Goal: Task Accomplishment & Management: Manage account settings

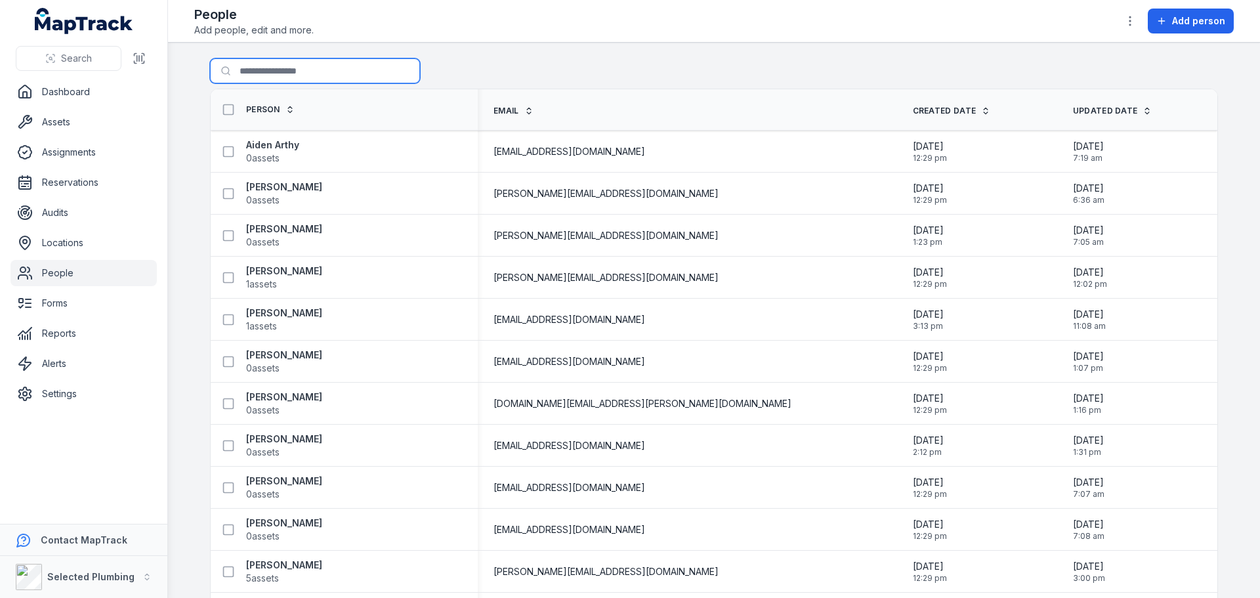
click at [321, 73] on input "Search for people" at bounding box center [315, 70] width 210 height 25
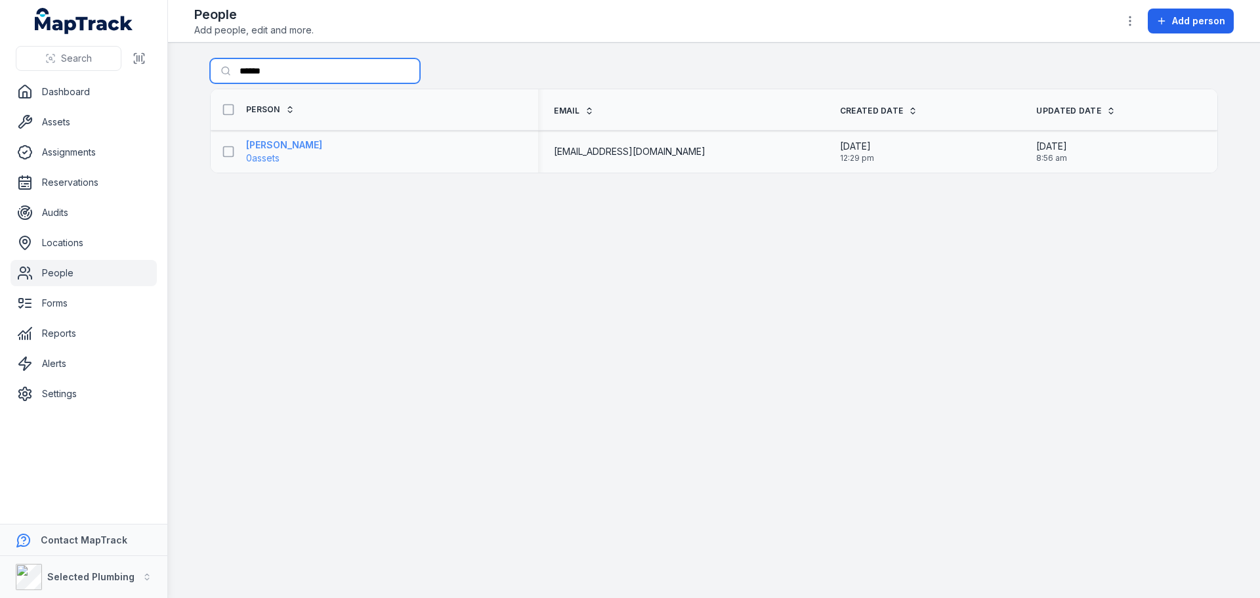
type input "******"
click at [284, 146] on strong "[PERSON_NAME]" at bounding box center [284, 144] width 76 height 13
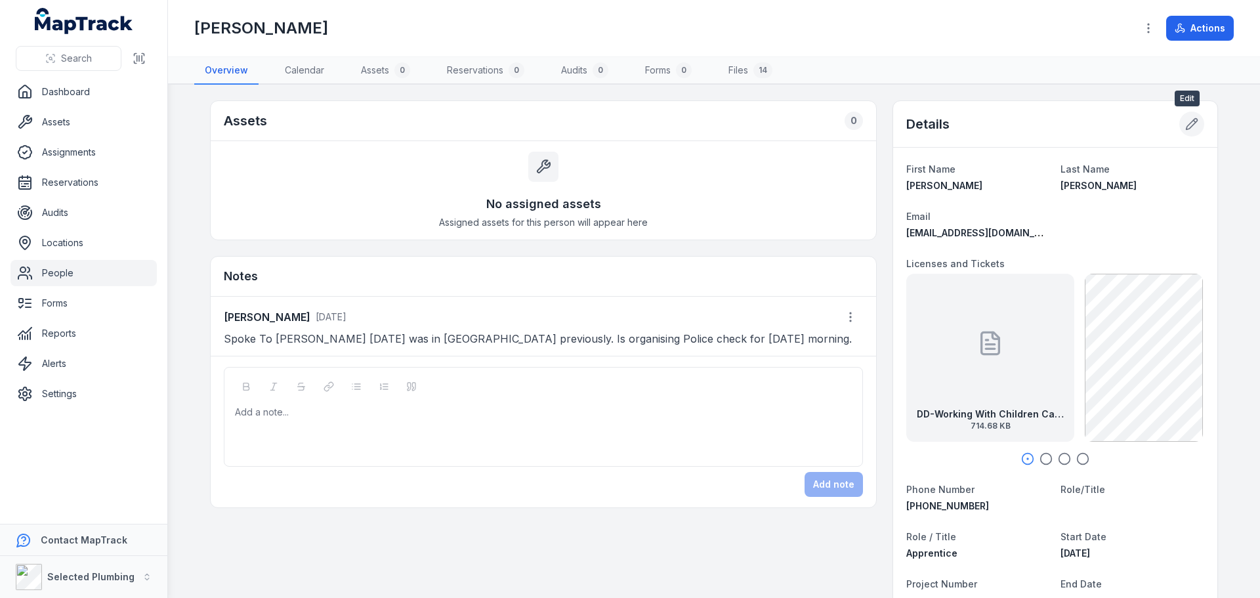
click at [1187, 123] on icon at bounding box center [1191, 123] width 13 height 13
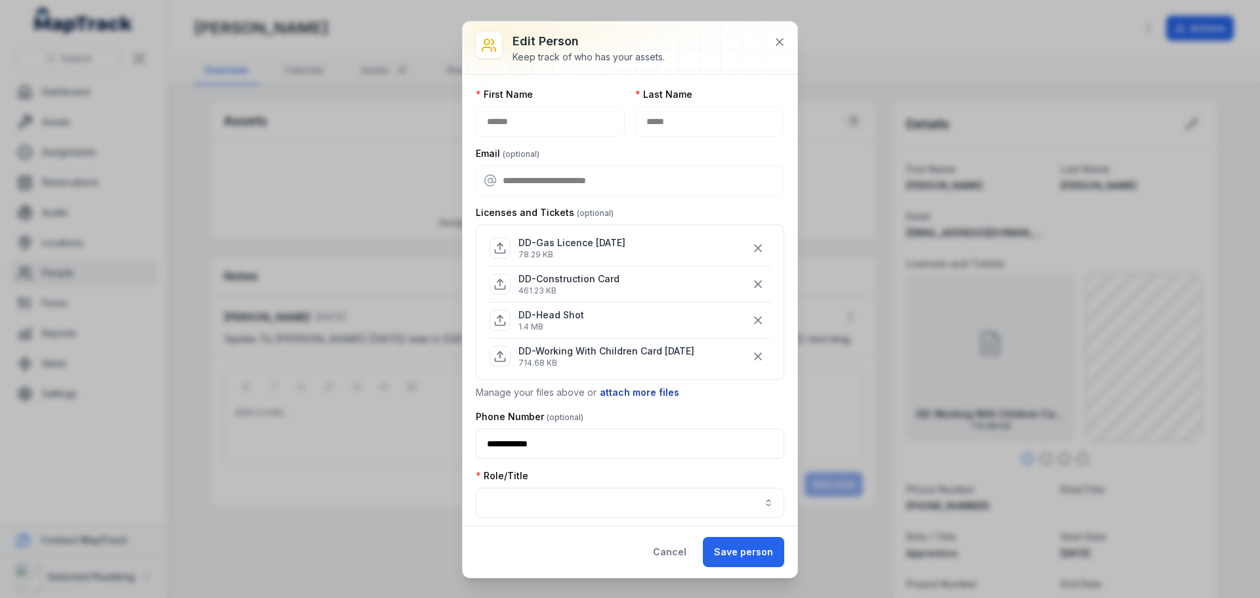
click at [655, 388] on button "attach more files" at bounding box center [639, 392] width 81 height 14
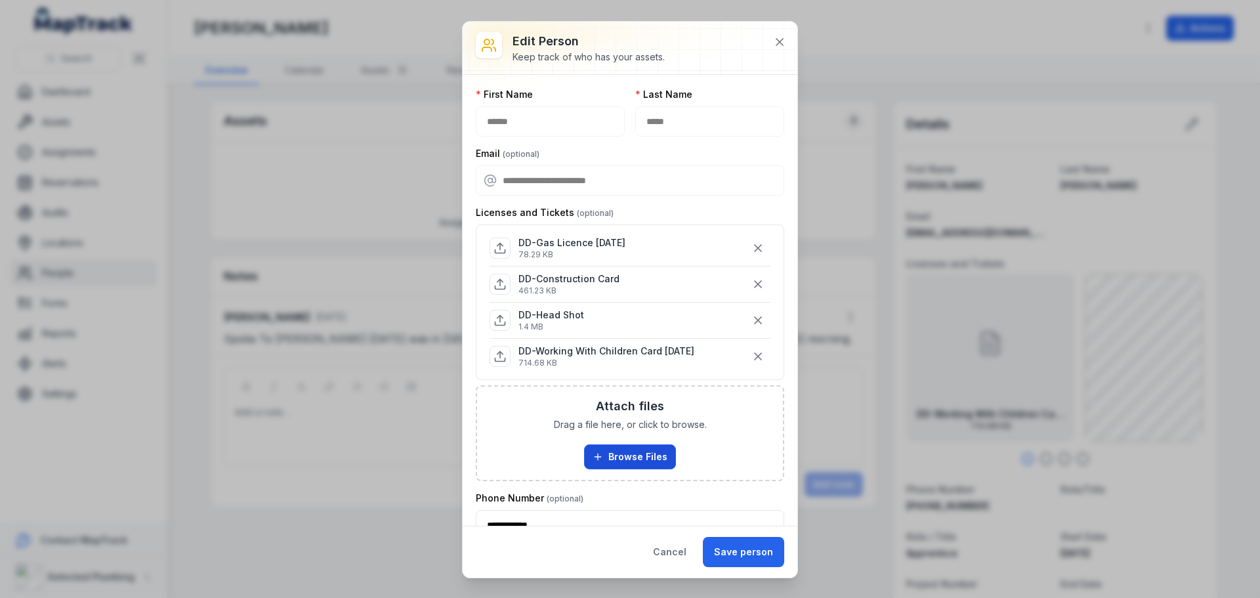
click at [656, 450] on button "Browse Files" at bounding box center [630, 456] width 92 height 25
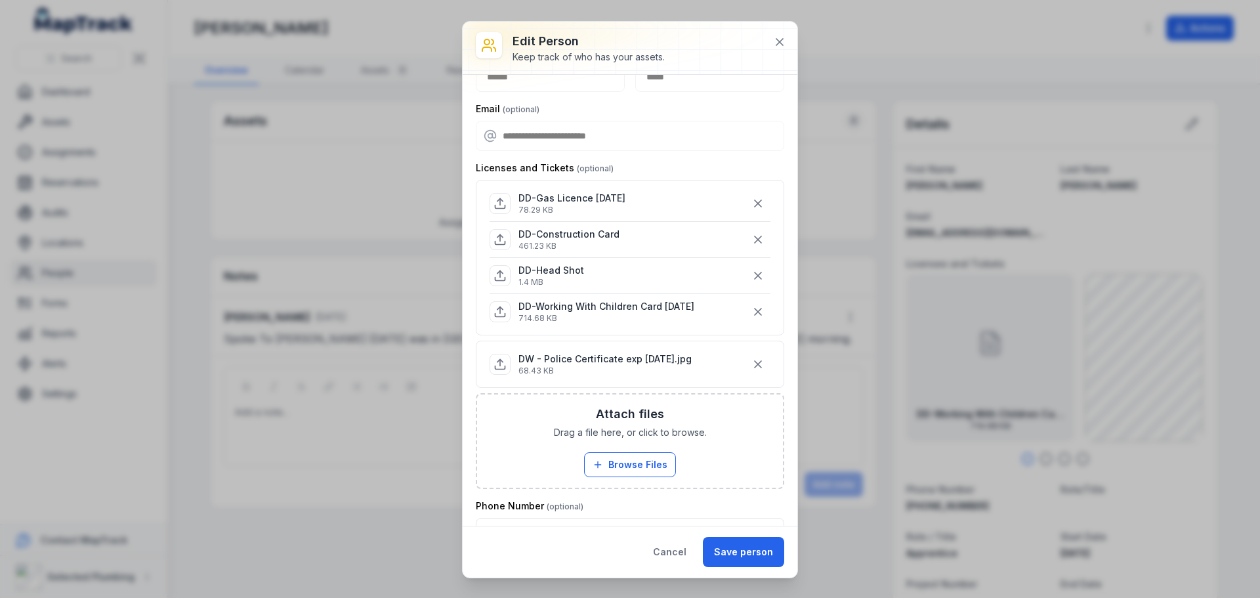
scroll to position [66, 0]
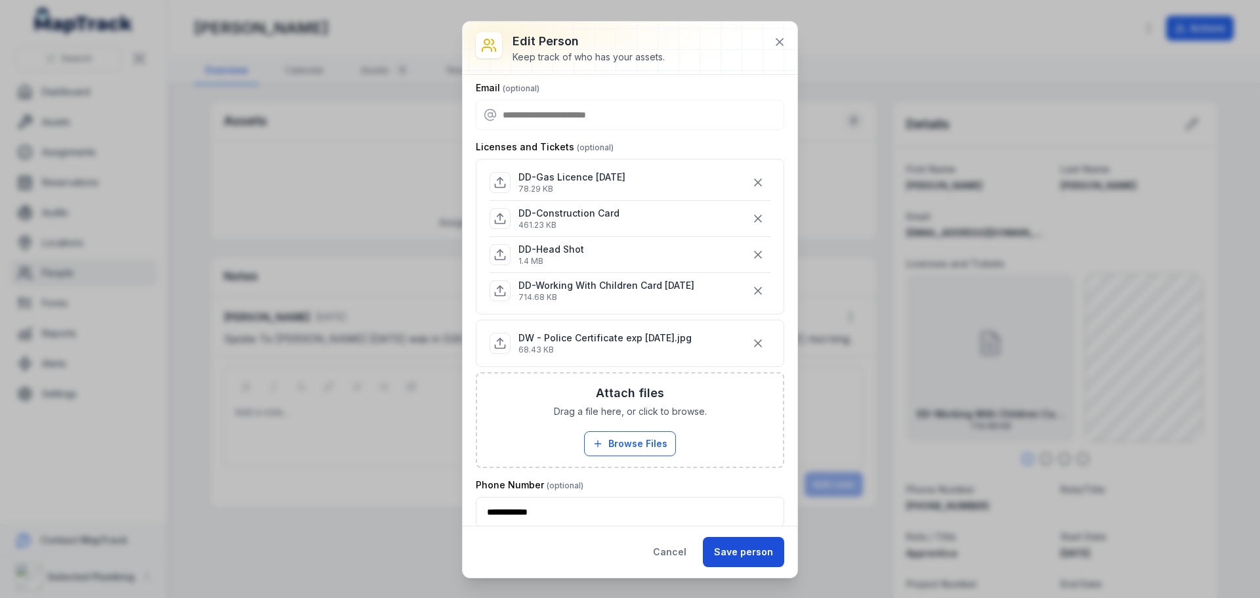
click at [756, 546] on button "Save person" at bounding box center [743, 552] width 81 height 30
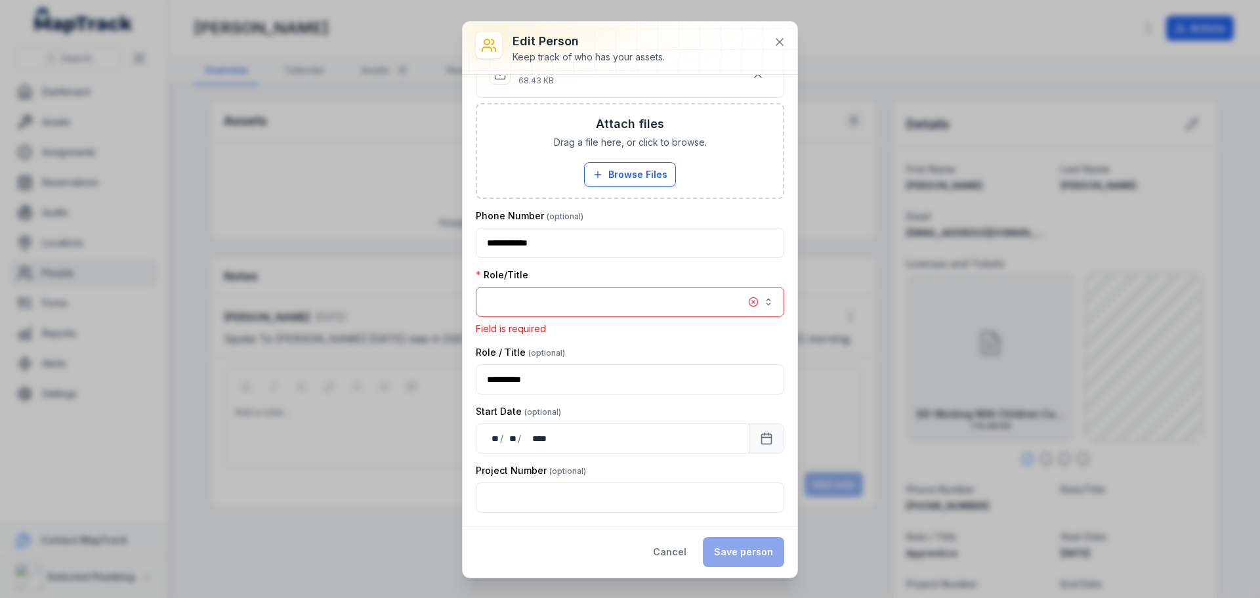
scroll to position [337, 0]
click at [634, 295] on button "button" at bounding box center [630, 300] width 308 height 30
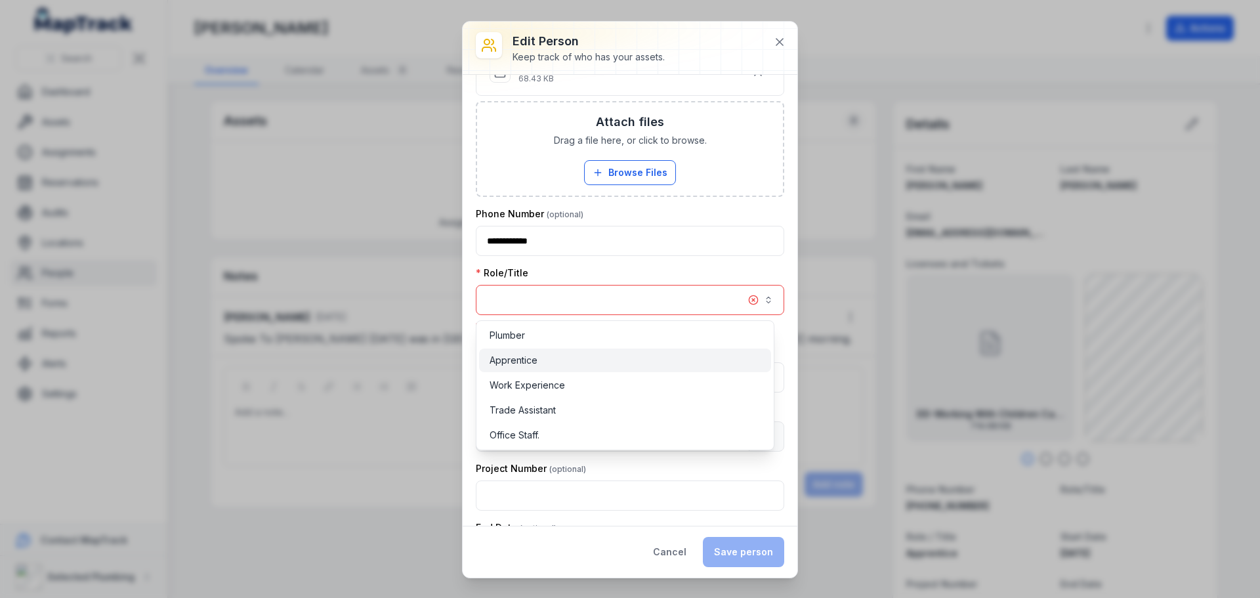
click at [625, 351] on div "Apprentice" at bounding box center [625, 360] width 292 height 24
click at [744, 275] on div "**********" at bounding box center [630, 290] width 308 height 49
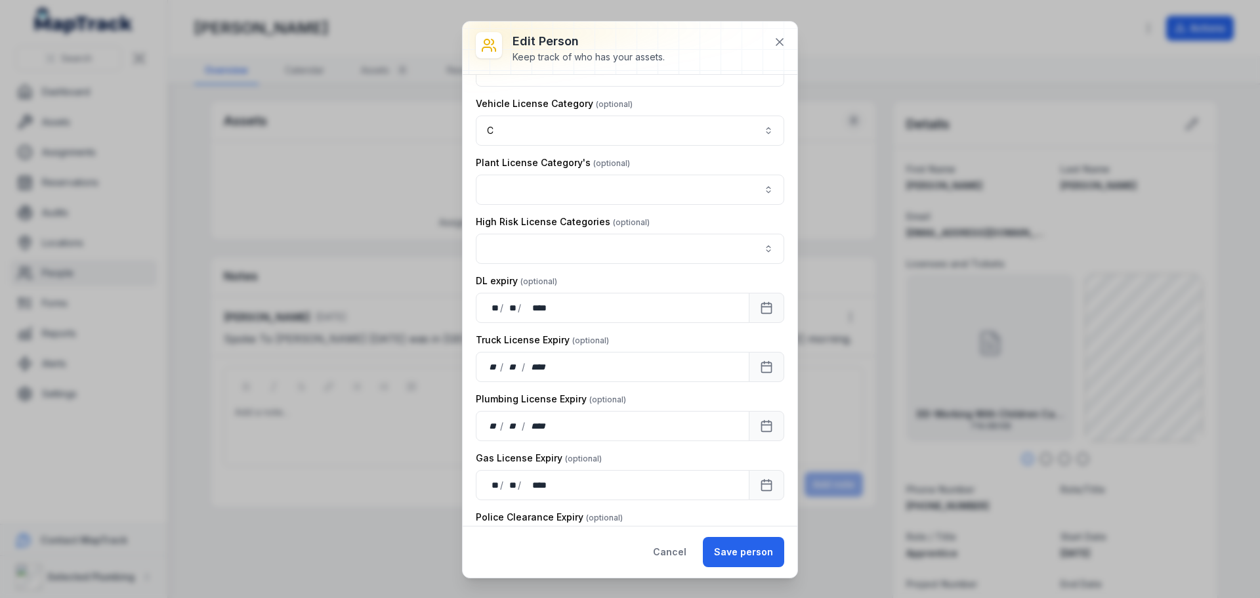
scroll to position [993, 0]
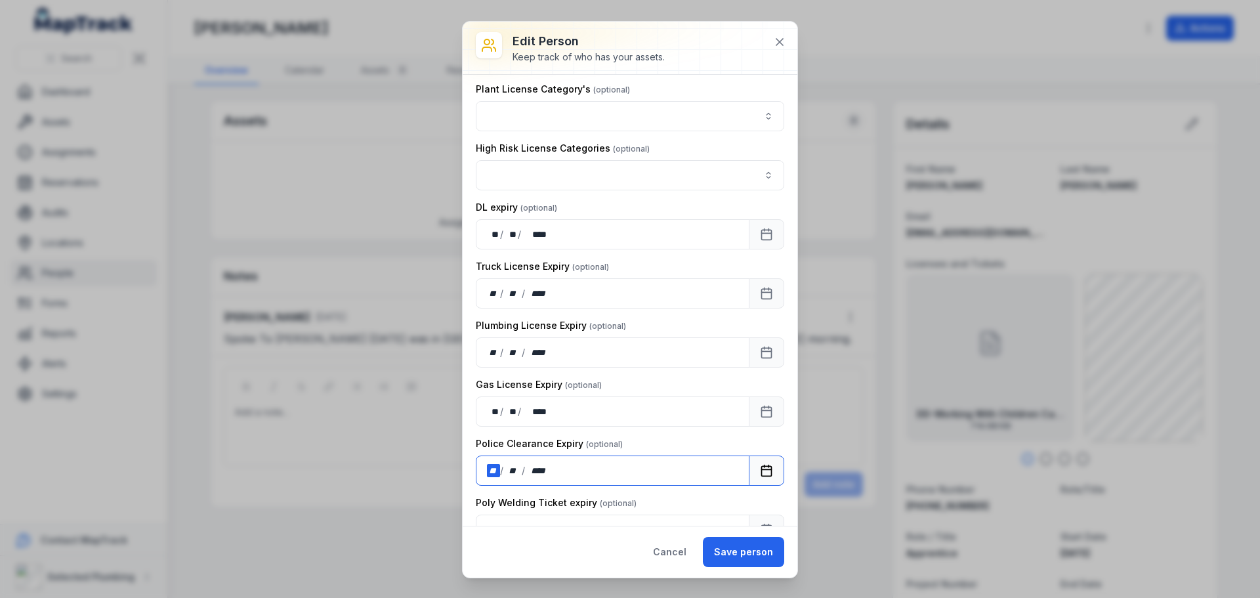
click at [500, 466] on div "/" at bounding box center [502, 470] width 5 height 13
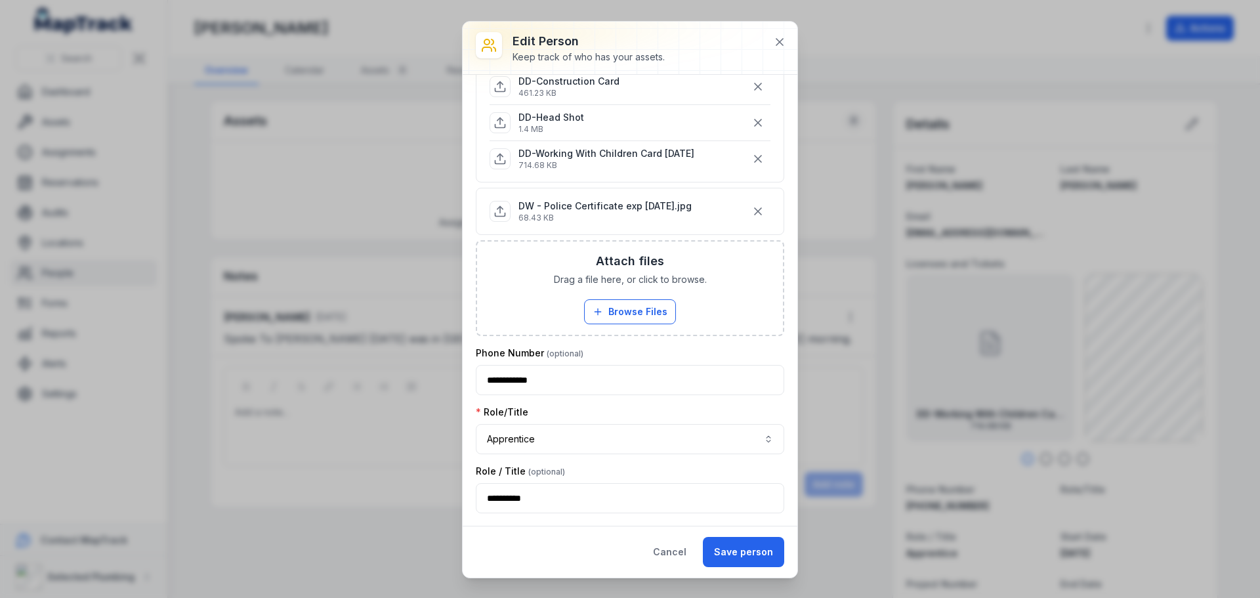
scroll to position [74, 0]
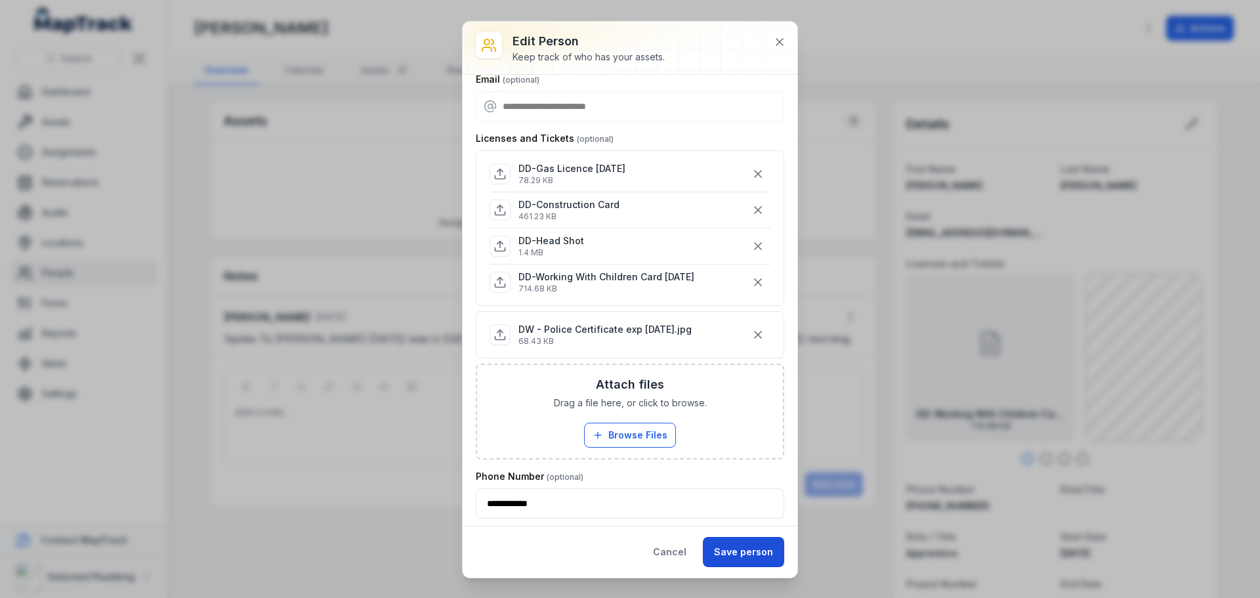
click at [749, 539] on button "Save person" at bounding box center [743, 552] width 81 height 30
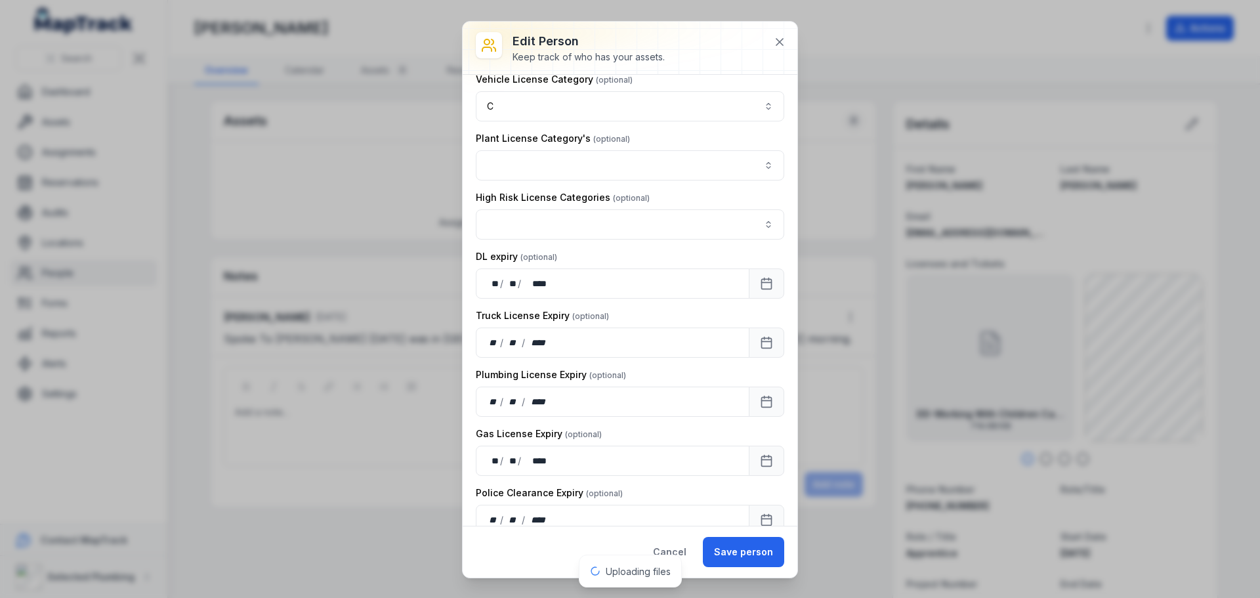
scroll to position [954, 0]
